Goal: Transaction & Acquisition: Download file/media

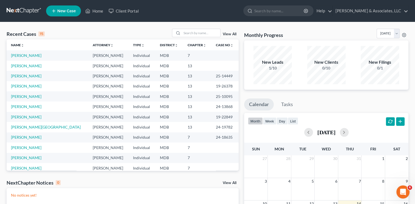
click at [65, 10] on span "New Case" at bounding box center [66, 11] width 18 height 4
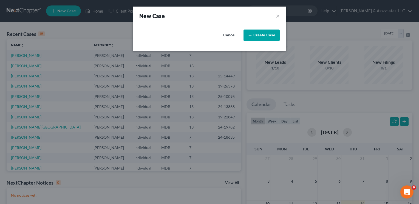
select select "38"
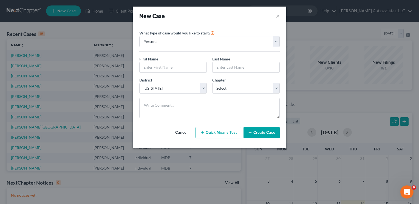
click at [180, 132] on button "Cancel" at bounding box center [181, 132] width 24 height 11
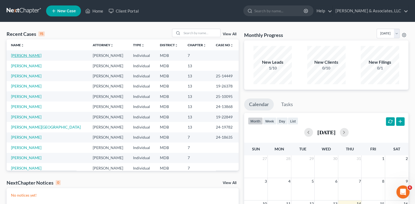
click at [25, 56] on link "[PERSON_NAME]" at bounding box center [26, 55] width 30 height 5
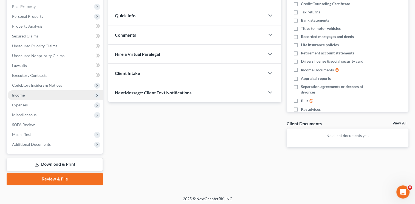
scroll to position [86, 0]
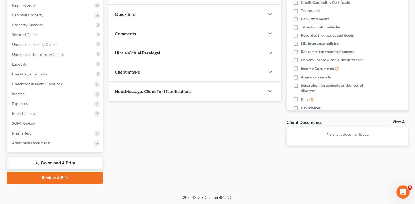
click at [57, 165] on link "Download & Print" at bounding box center [55, 163] width 96 height 13
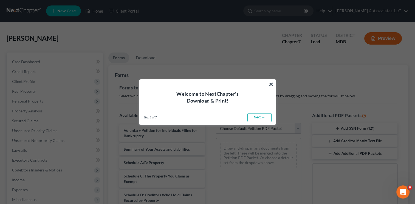
click at [259, 116] on link "Next →" at bounding box center [259, 117] width 24 height 9
select select "0"
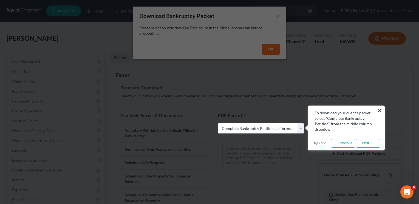
click at [378, 110] on button "×" at bounding box center [379, 110] width 5 height 9
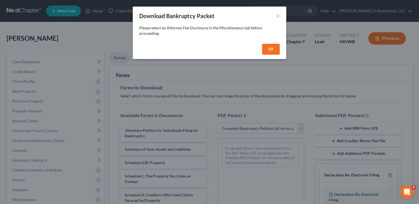
click at [275, 52] on button "OK" at bounding box center [271, 49] width 18 height 11
select select
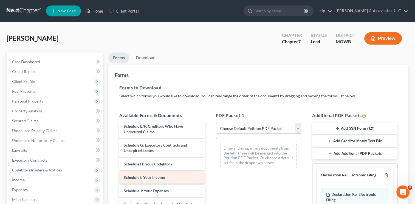
scroll to position [110, 0]
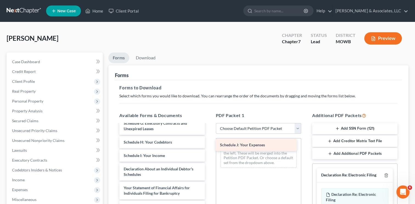
drag, startPoint x: 150, startPoint y: 167, endPoint x: 246, endPoint y: 144, distance: 99.0
click at [209, 144] on div "Schedule J: Your Expenses Voluntary Petition for Individuals Filing for Bankrup…" at bounding box center [162, 165] width 94 height 301
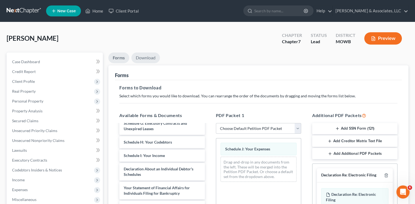
click at [145, 60] on link "Download" at bounding box center [145, 58] width 28 height 11
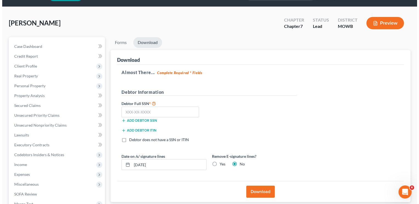
scroll to position [55, 0]
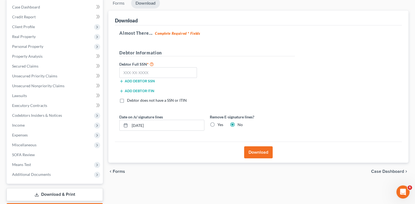
click at [257, 154] on button "Download" at bounding box center [258, 153] width 28 height 12
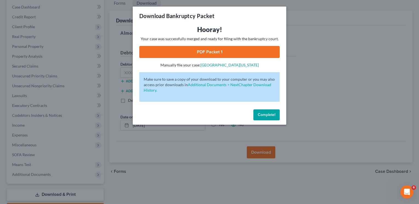
click at [187, 51] on link "PDF Packet 1" at bounding box center [209, 52] width 140 height 12
